Goal: Task Accomplishment & Management: Complete application form

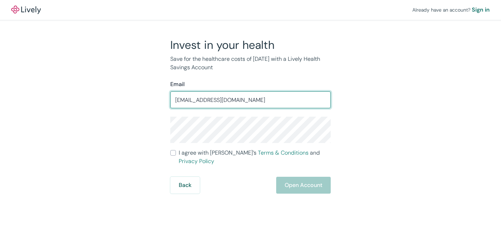
type input "[EMAIL_ADDRESS][DOMAIN_NAME]"
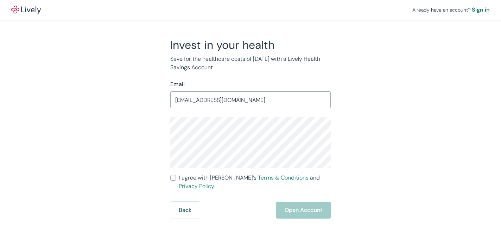
click at [239, 218] on div "Already have an account? Sign in Invest in your health Save for the healthcare …" at bounding box center [250, 123] width 501 height 246
click at [172, 178] on input "I agree with Lively’s Terms & Conditions and Privacy Policy" at bounding box center [173, 178] width 6 height 6
checkbox input "true"
click at [309, 202] on button "Open Account" at bounding box center [303, 210] width 54 height 17
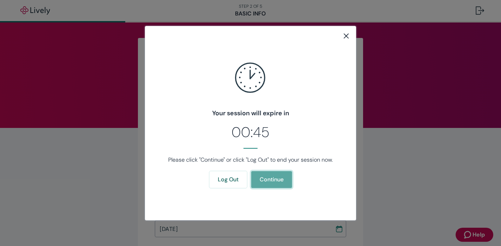
click at [269, 177] on button "Continue" at bounding box center [271, 179] width 41 height 17
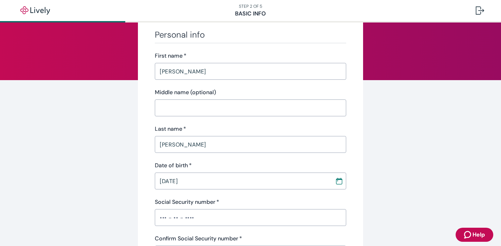
scroll to position [45, 0]
